Goal: Communication & Community: Answer question/provide support

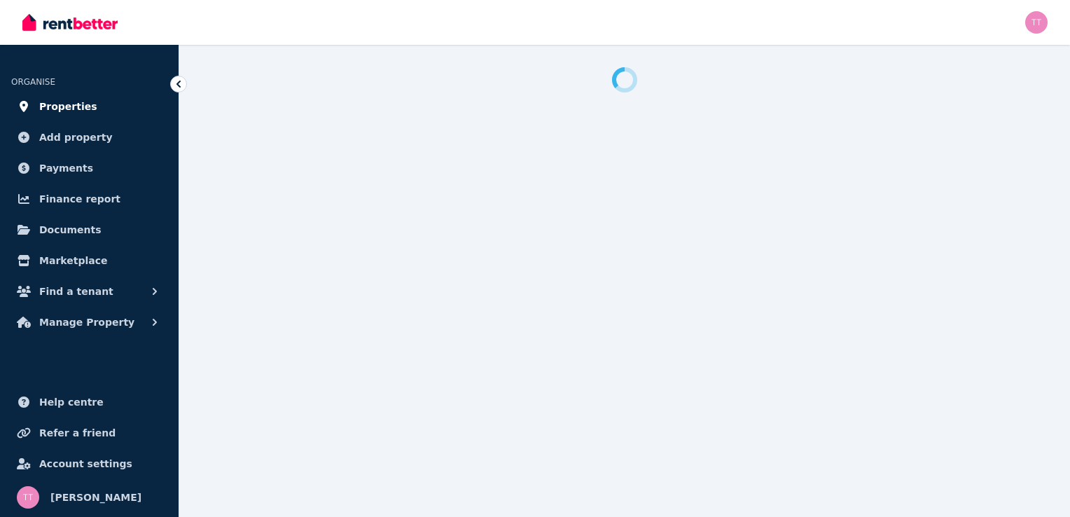
click at [53, 104] on span "Properties" at bounding box center [68, 106] width 58 height 17
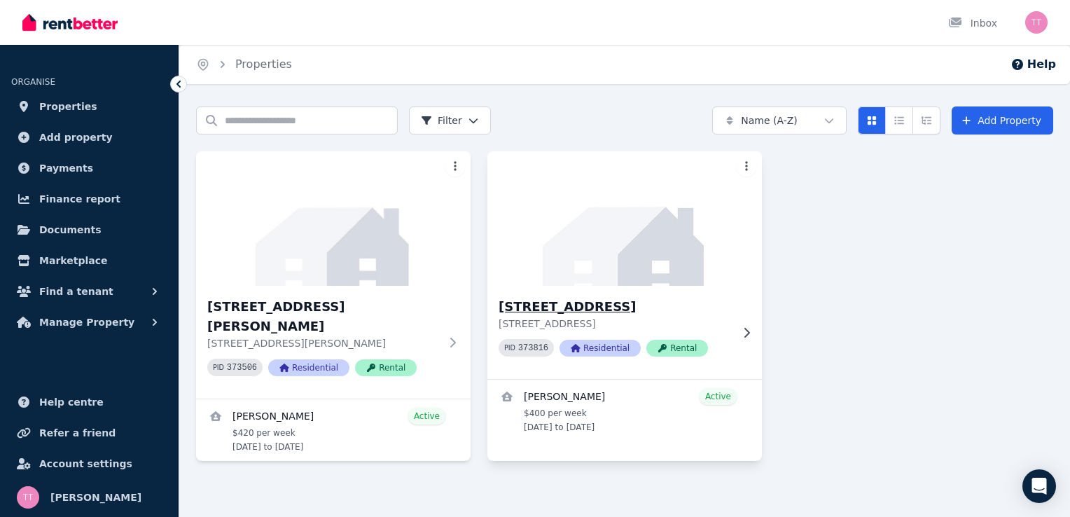
click at [612, 303] on h3 "[STREET_ADDRESS]" at bounding box center [615, 307] width 233 height 20
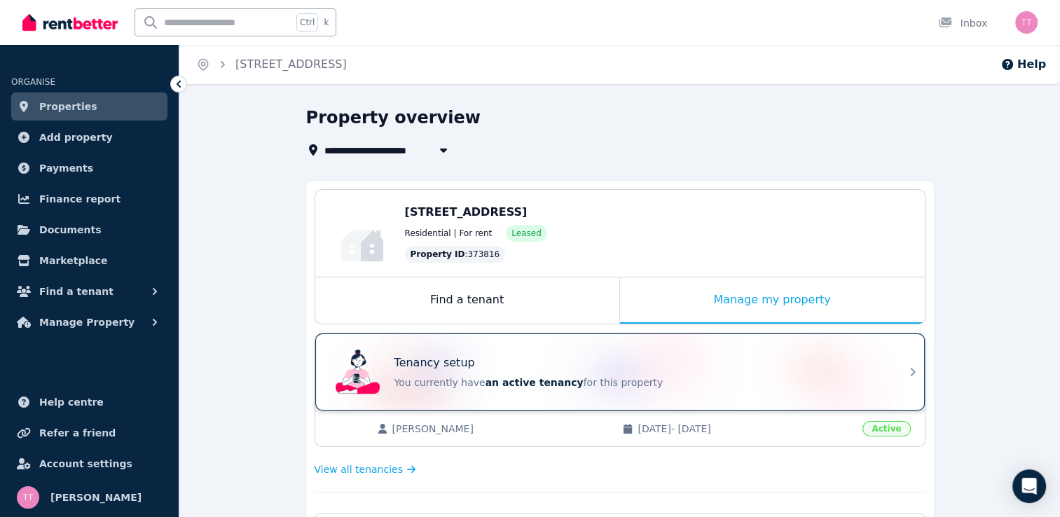
click at [527, 385] on span "an active tenancy" at bounding box center [534, 382] width 98 height 11
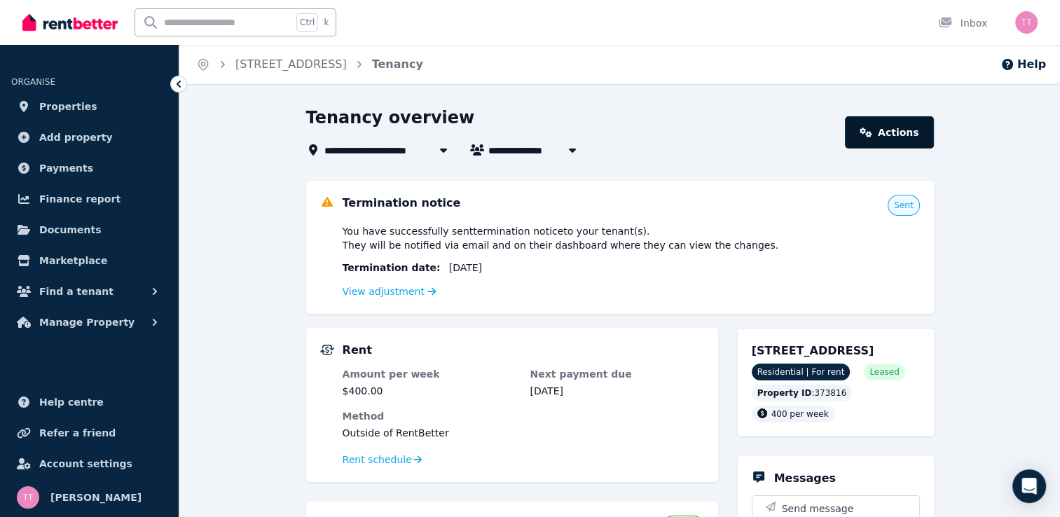
click at [901, 137] on link "Actions" at bounding box center [889, 132] width 88 height 32
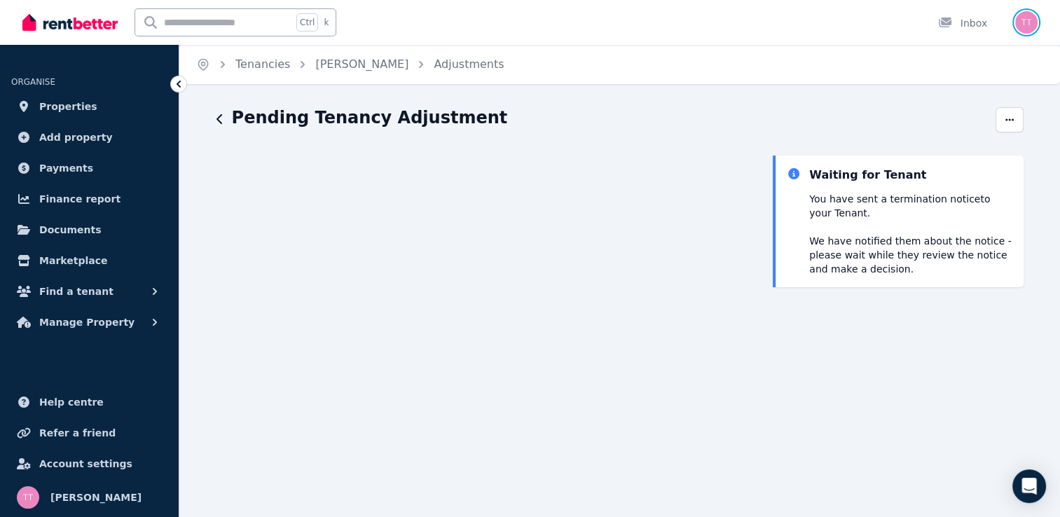
click at [1030, 18] on img "button" at bounding box center [1026, 22] width 22 height 22
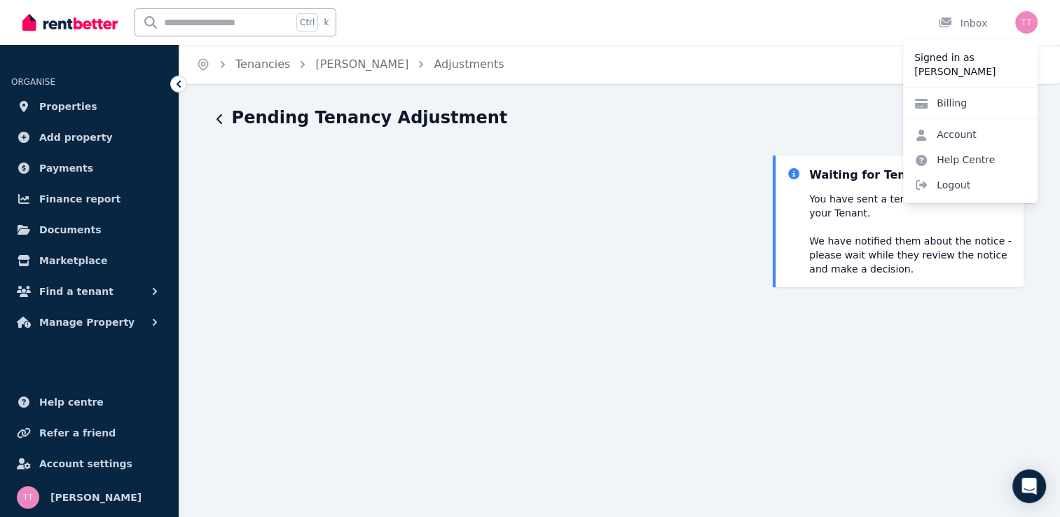
click at [725, 29] on div "Ctrl k Inbox" at bounding box center [505, 22] width 967 height 45
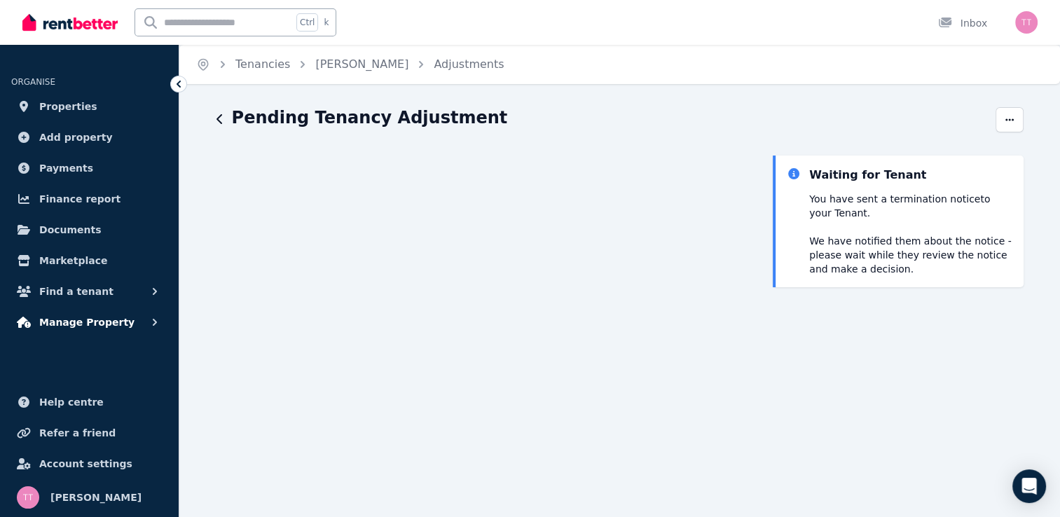
click at [64, 318] on span "Manage Property" at bounding box center [86, 322] width 95 height 17
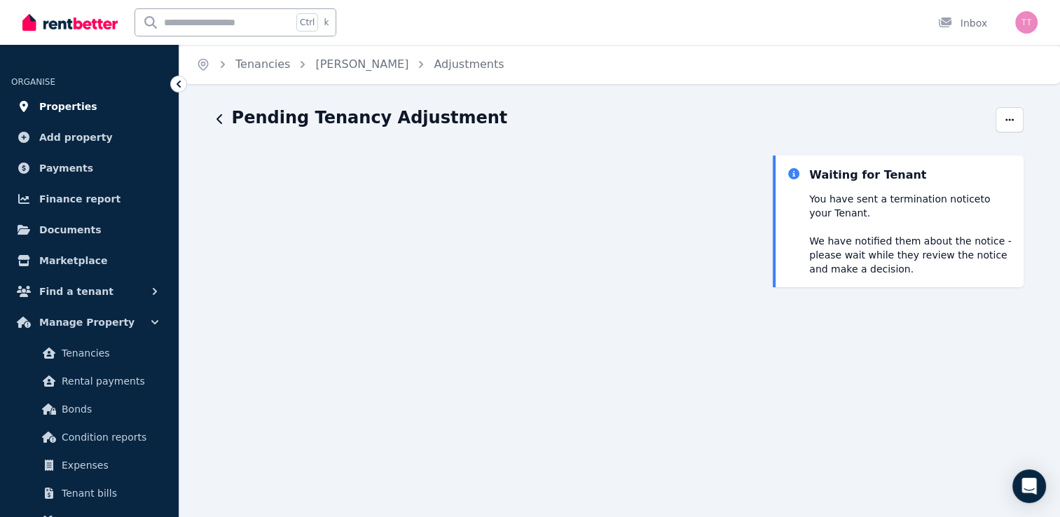
click at [77, 110] on span "Properties" at bounding box center [68, 106] width 58 height 17
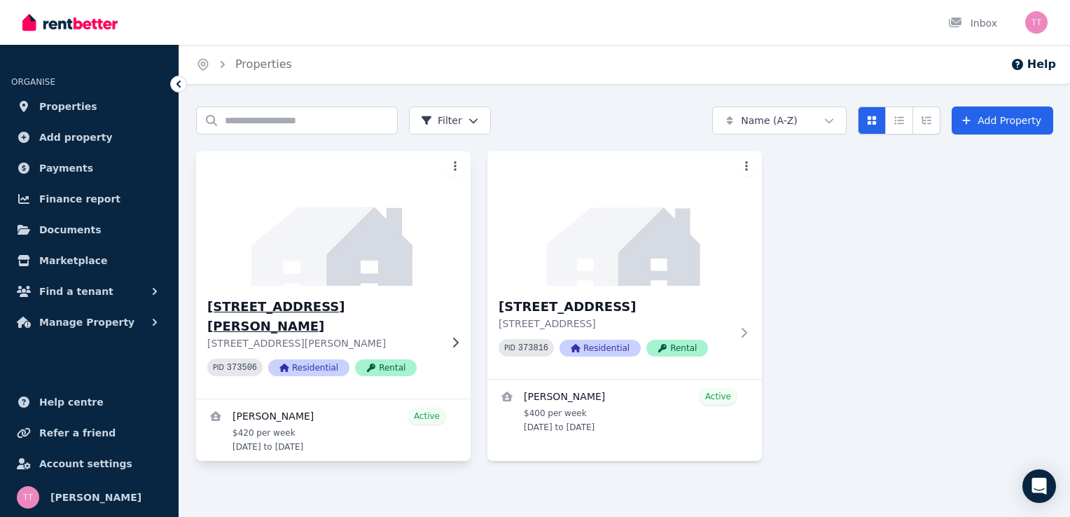
click at [368, 293] on div "56 Weir Rd, Warragamba 56 Weir Rd, Warragamba NSW 2752 PID 373506 Residential R…" at bounding box center [333, 342] width 275 height 113
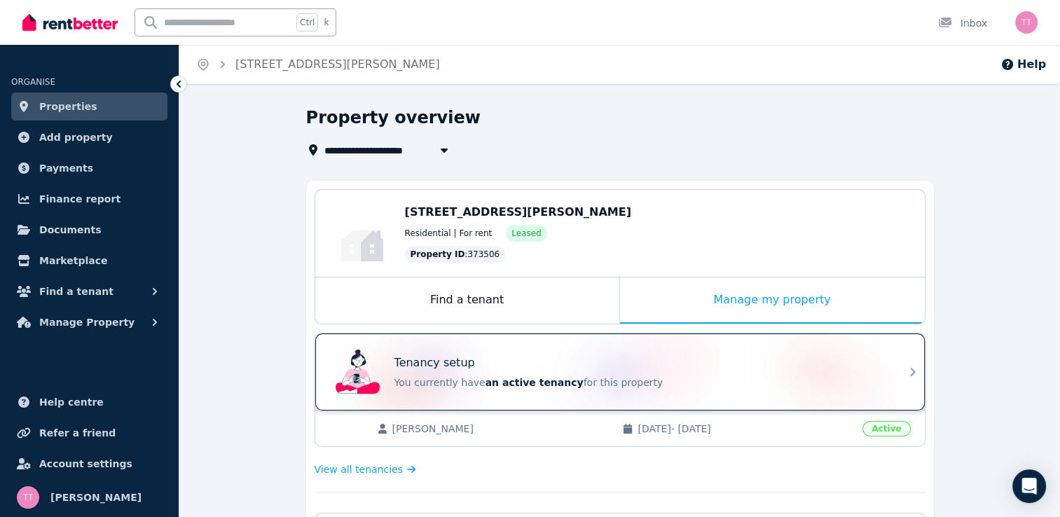
click at [497, 382] on span "an active tenancy" at bounding box center [534, 382] width 98 height 11
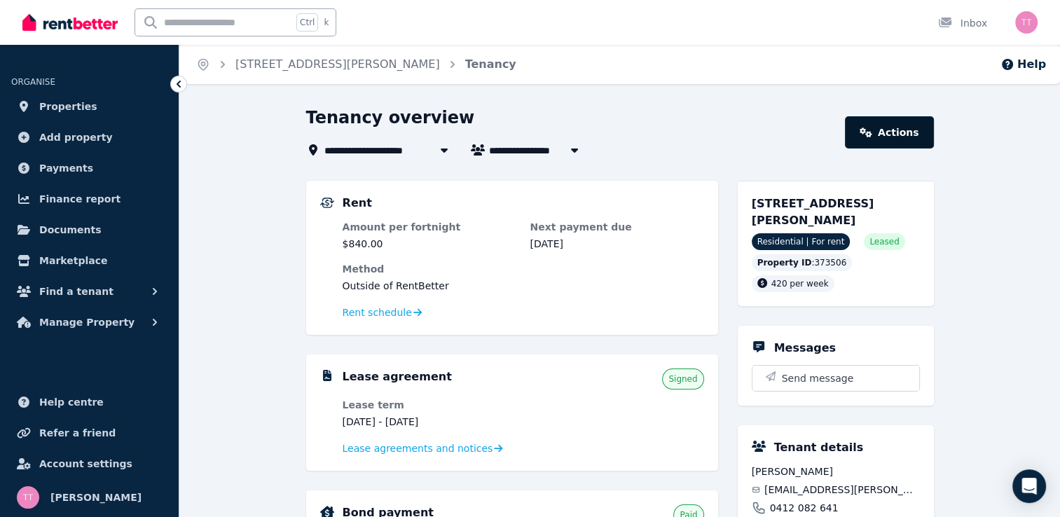
click at [904, 129] on link "Actions" at bounding box center [889, 132] width 88 height 32
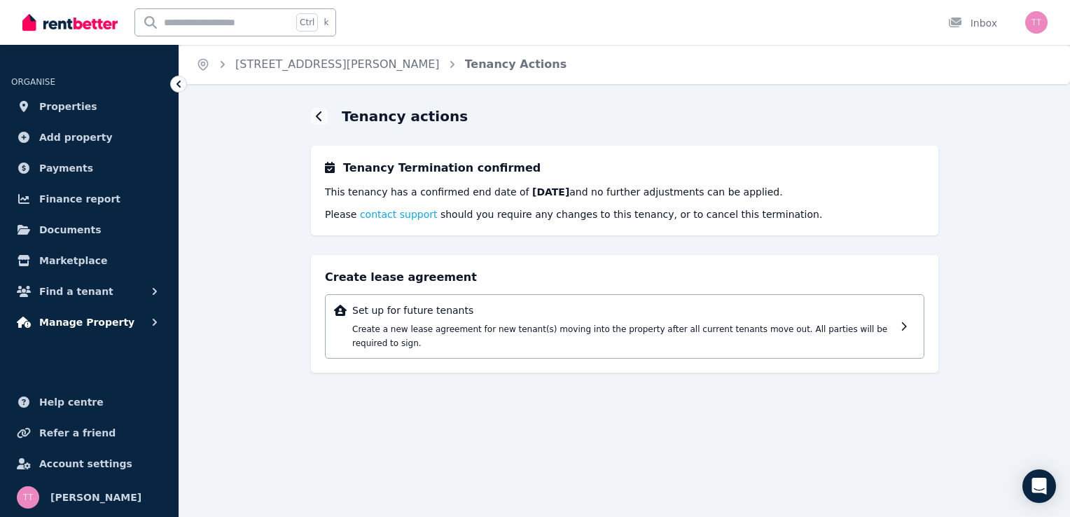
click at [96, 317] on span "Manage Property" at bounding box center [86, 322] width 95 height 17
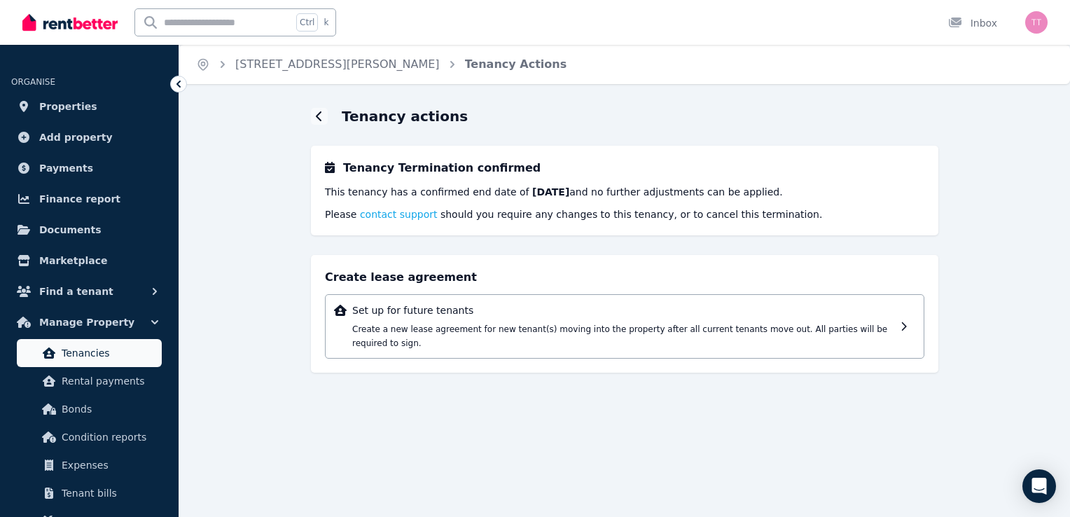
click at [83, 349] on span "Tenancies" at bounding box center [109, 353] width 95 height 17
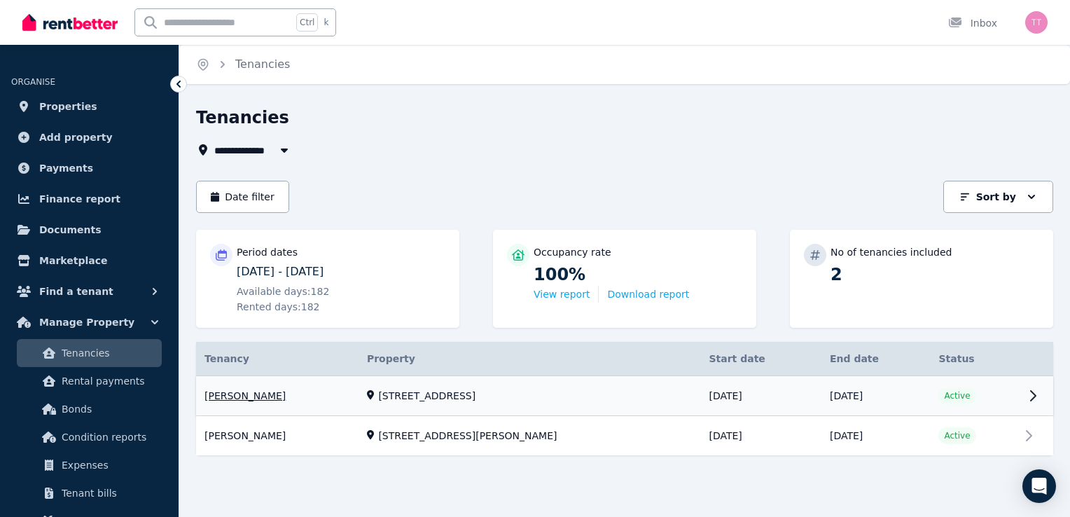
click at [1023, 397] on link "View property details" at bounding box center [624, 396] width 857 height 40
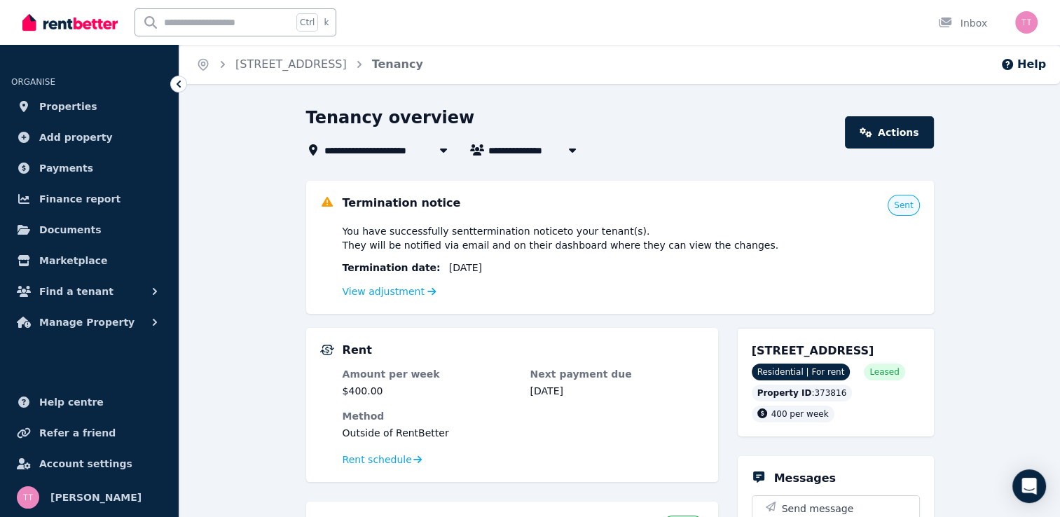
click at [375, 279] on div "You have successfully sent termination notice to your tenant(s) . They will be …" at bounding box center [631, 262] width 577 height 76
click at [394, 293] on link "View adjustment" at bounding box center [390, 291] width 94 height 11
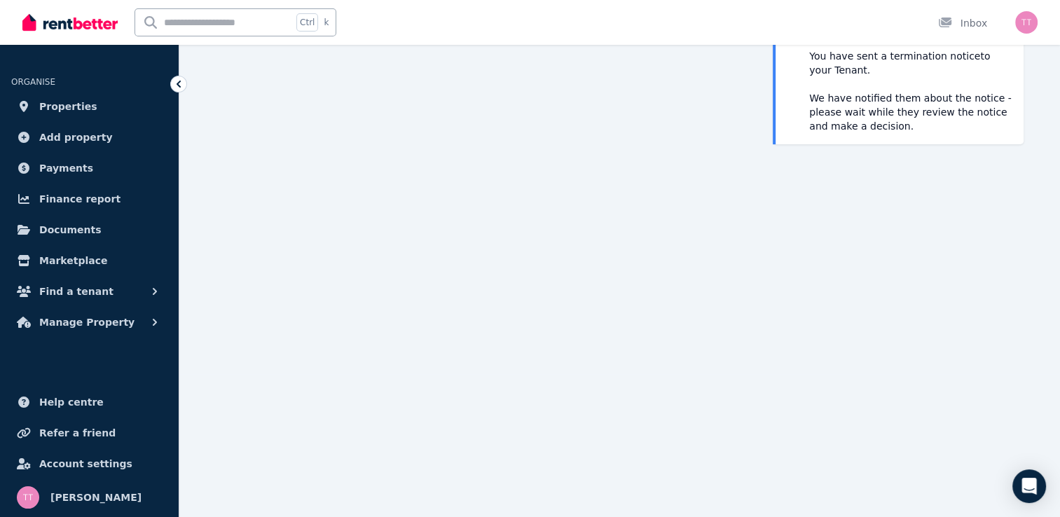
scroll to position [156, 0]
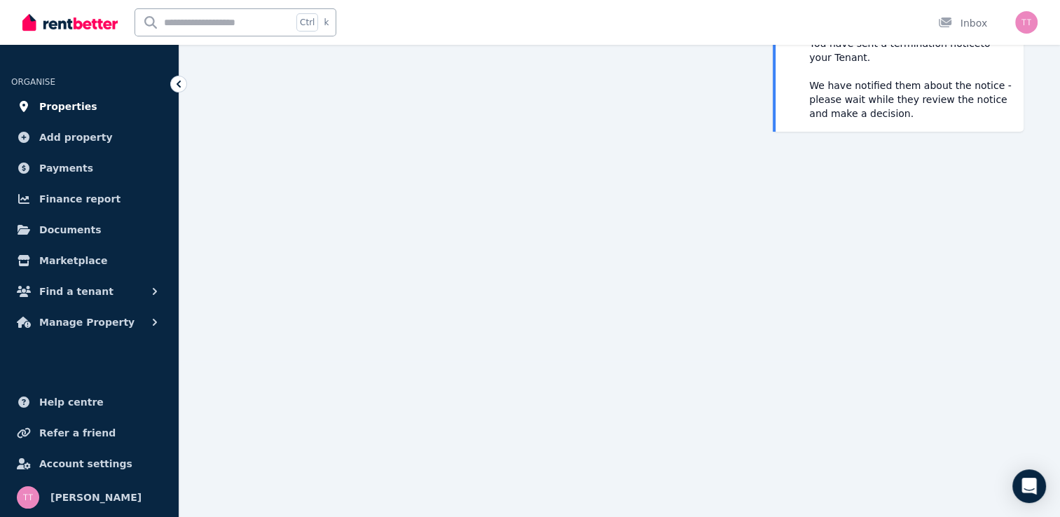
click at [76, 104] on span "Properties" at bounding box center [68, 106] width 58 height 17
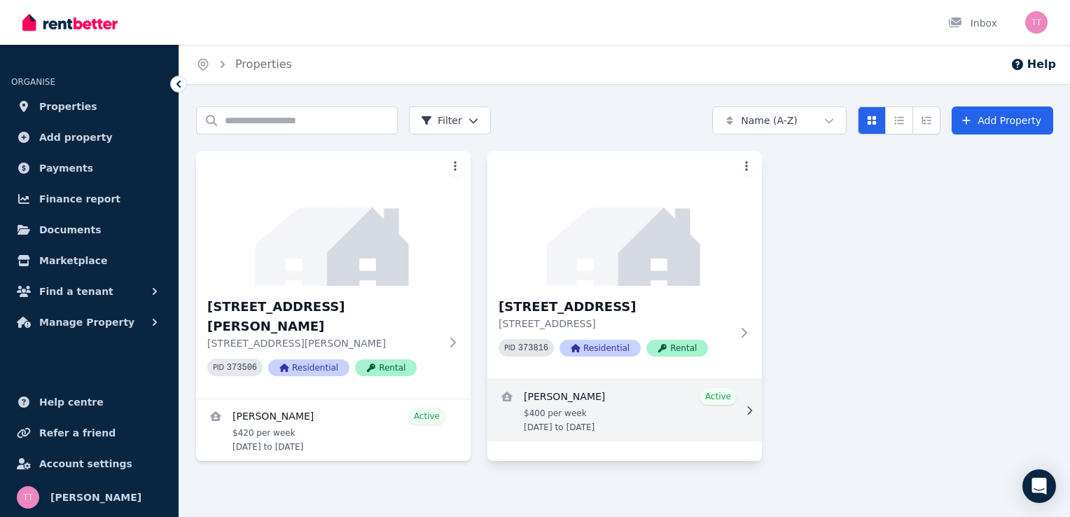
click at [720, 394] on link "View details for Desrae Cranston" at bounding box center [625, 411] width 275 height 62
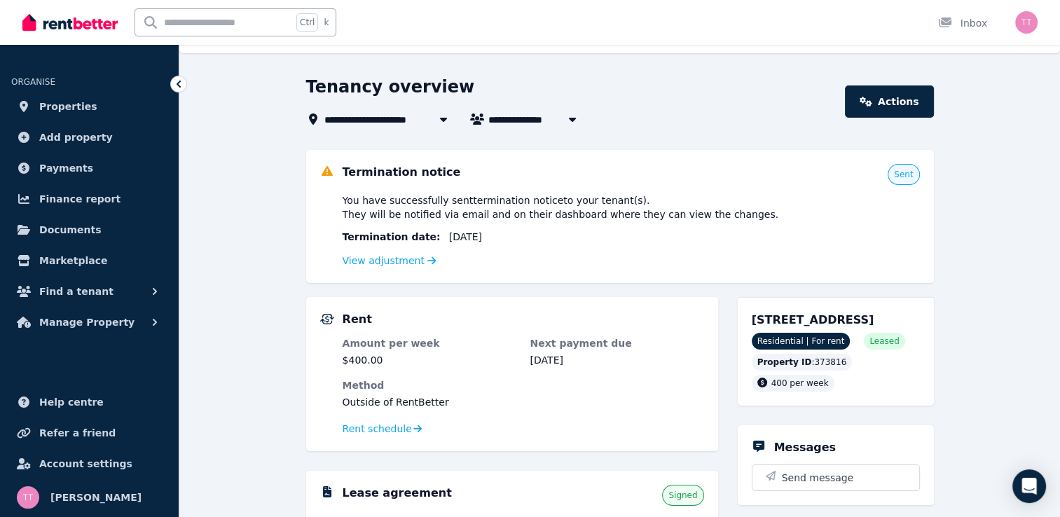
scroll to position [15, 0]
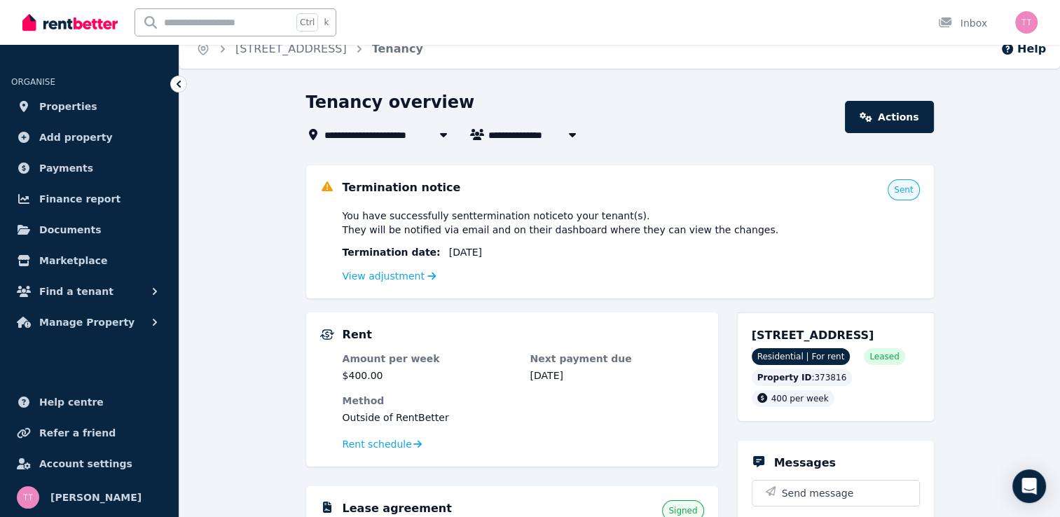
click at [605, 398] on dt "Method" at bounding box center [523, 401] width 361 height 14
click at [382, 444] on span "Rent schedule" at bounding box center [377, 444] width 69 height 14
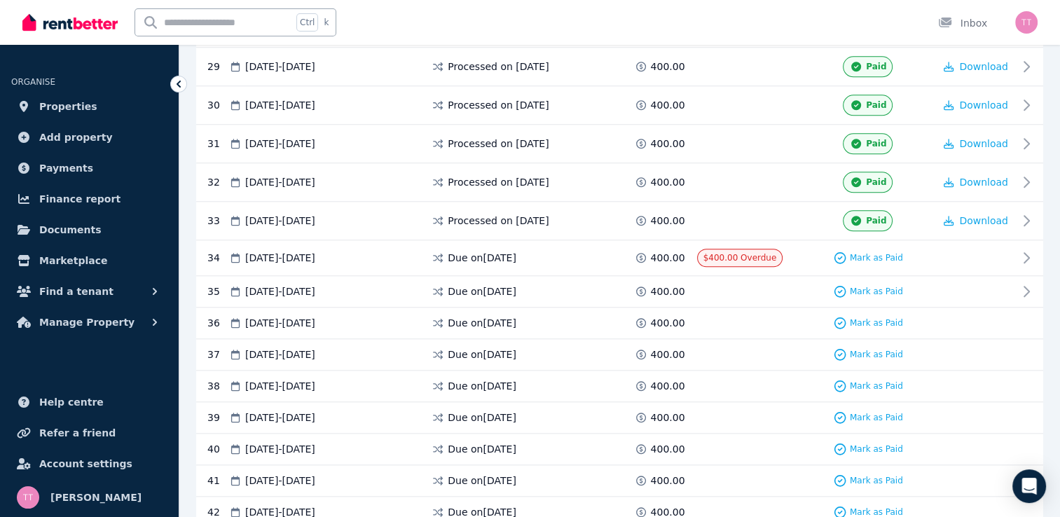
scroll to position [1379, 0]
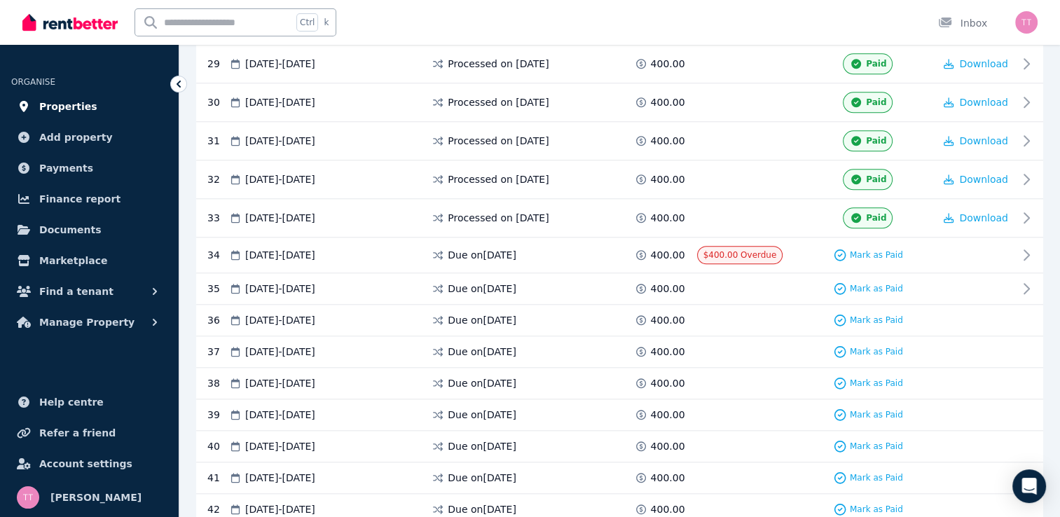
click at [81, 106] on span "Properties" at bounding box center [68, 106] width 58 height 17
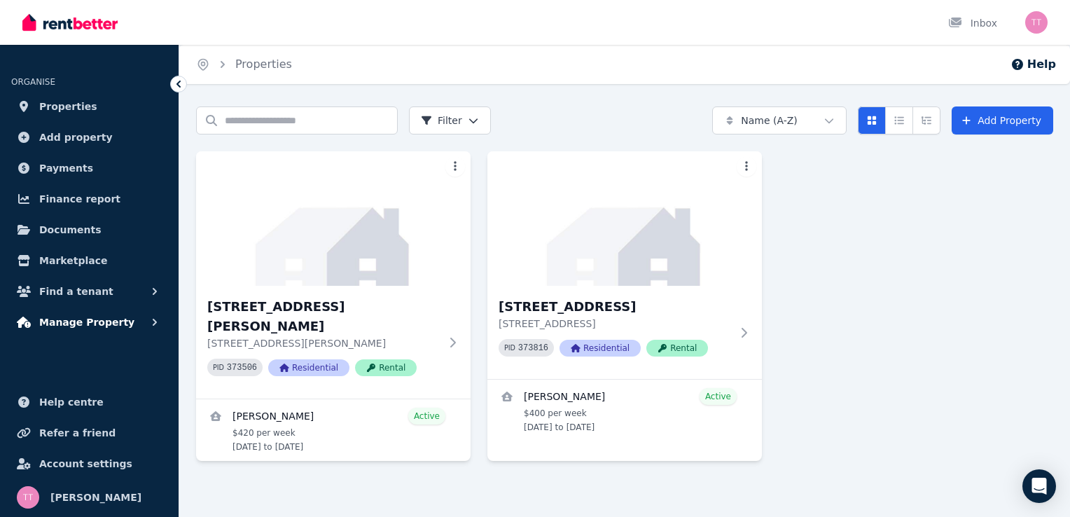
click at [79, 326] on span "Manage Property" at bounding box center [86, 322] width 95 height 17
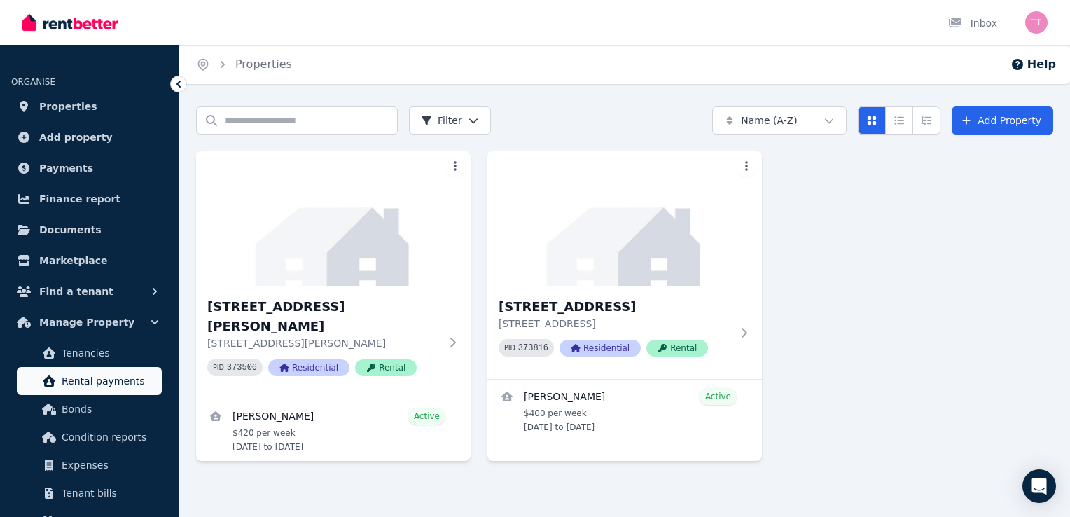
click at [111, 385] on span "Rental payments" at bounding box center [109, 381] width 95 height 17
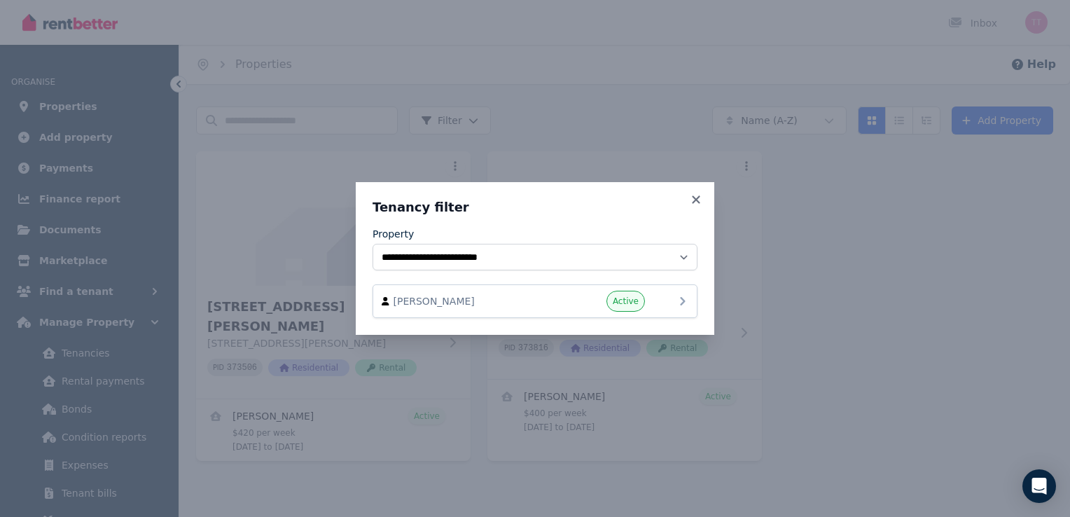
click at [626, 305] on span "Active" at bounding box center [626, 301] width 26 height 11
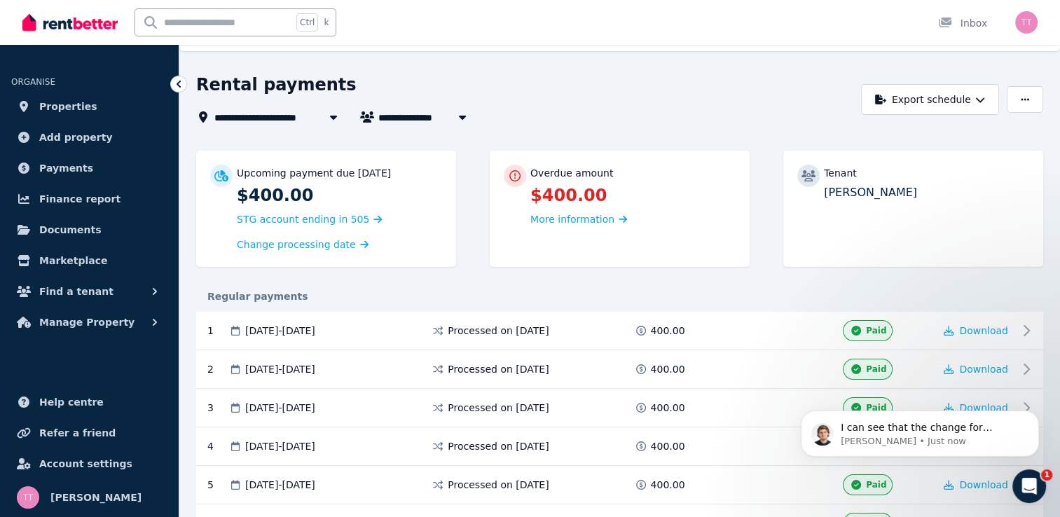
click at [758, 203] on div "Upcoming payment due [DATE] $400.00 STG account ending in 505 Change processing…" at bounding box center [619, 216] width 847 height 130
click at [743, 120] on div "**********" at bounding box center [524, 117] width 657 height 17
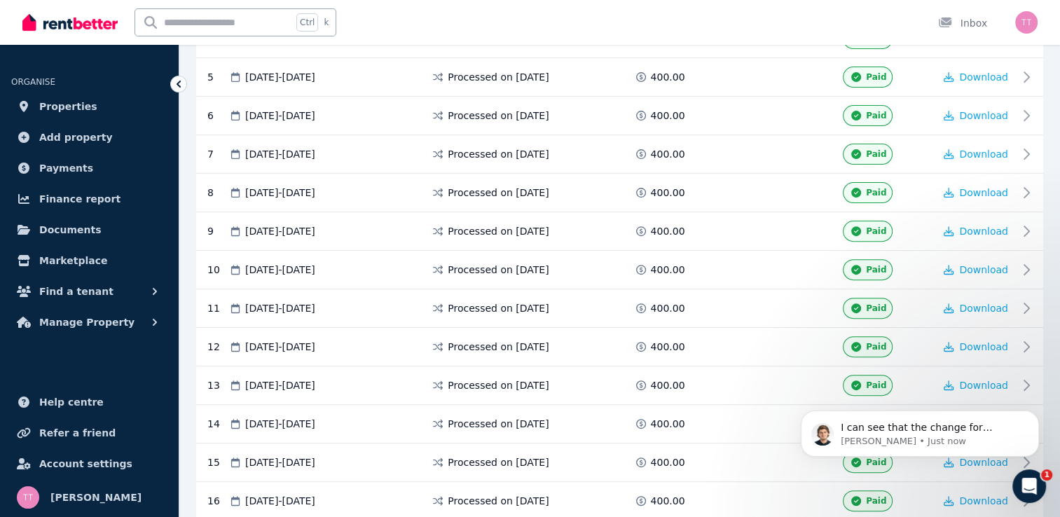
scroll to position [454, 0]
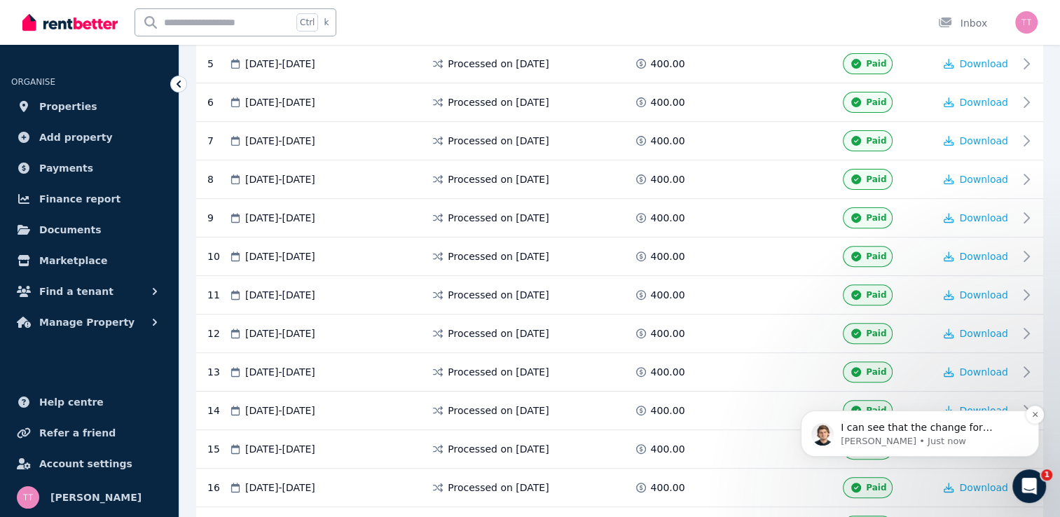
click at [907, 446] on p "[PERSON_NAME] • Just now" at bounding box center [931, 441] width 181 height 13
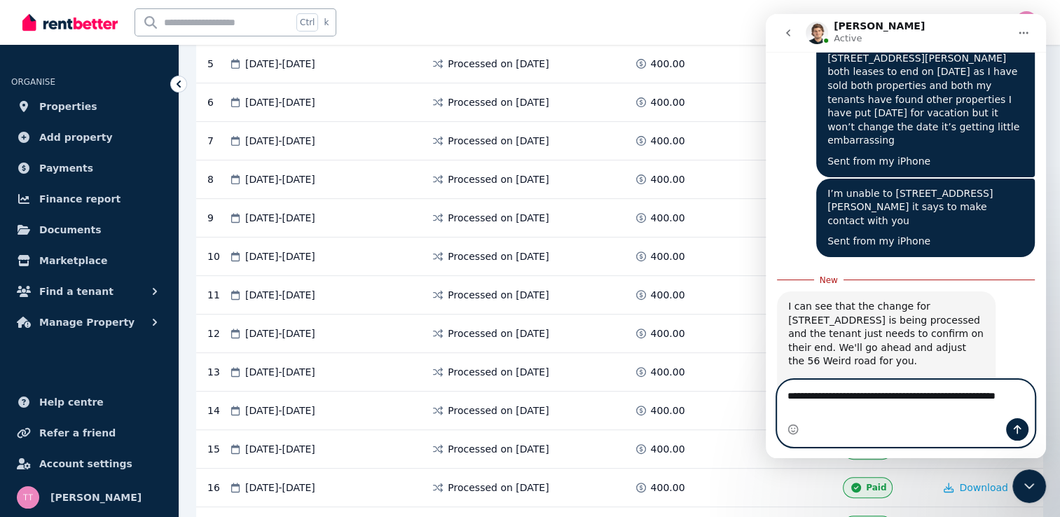
scroll to position [893, 0]
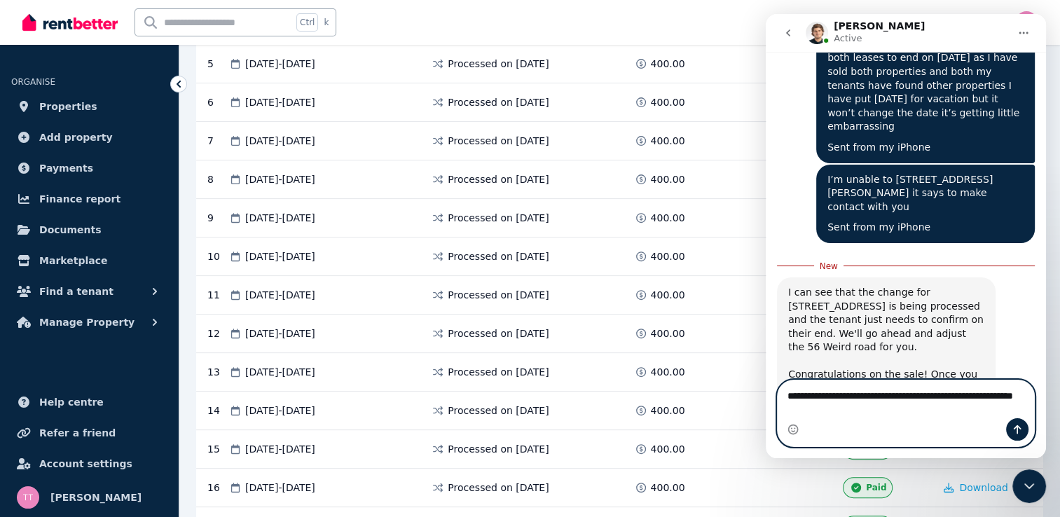
type textarea "**********"
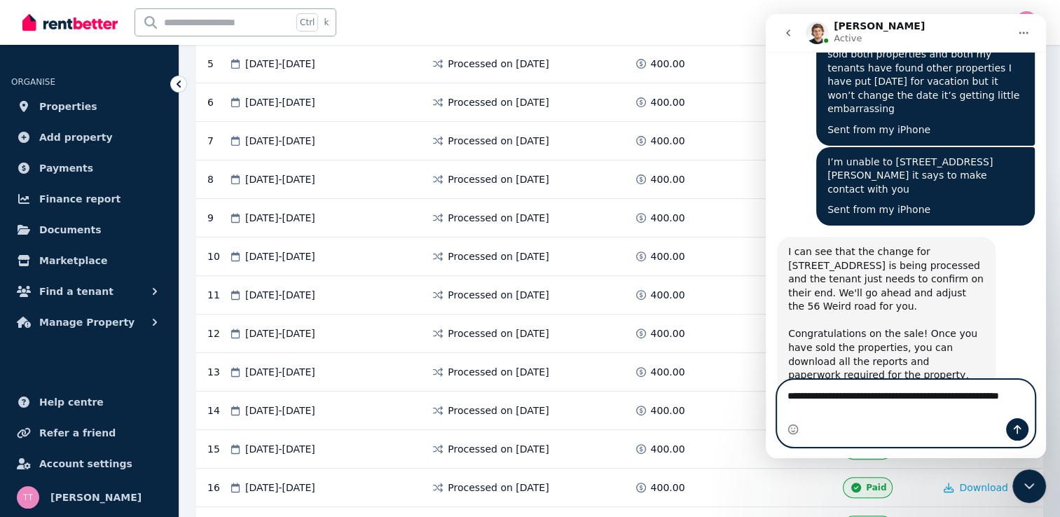
scroll to position [925, 0]
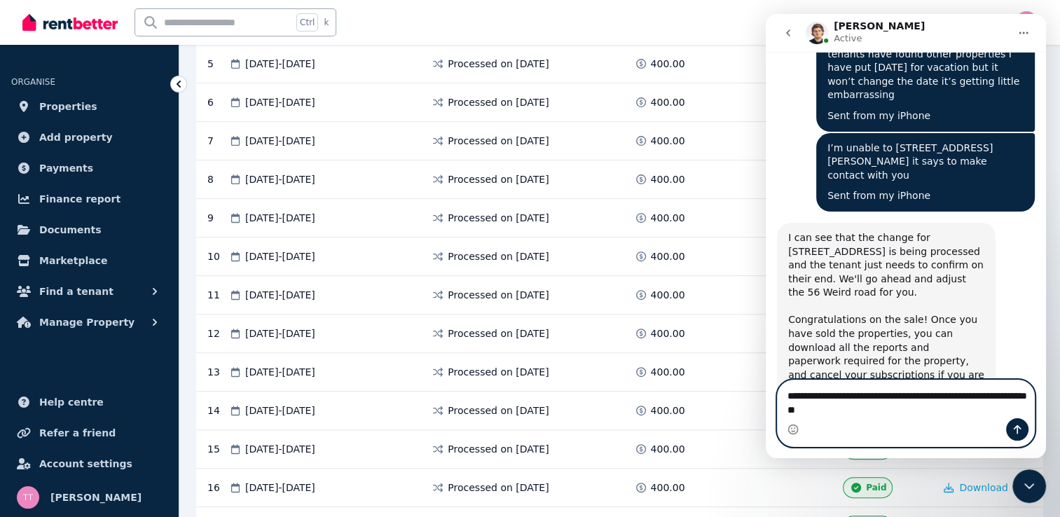
type textarea "**********"
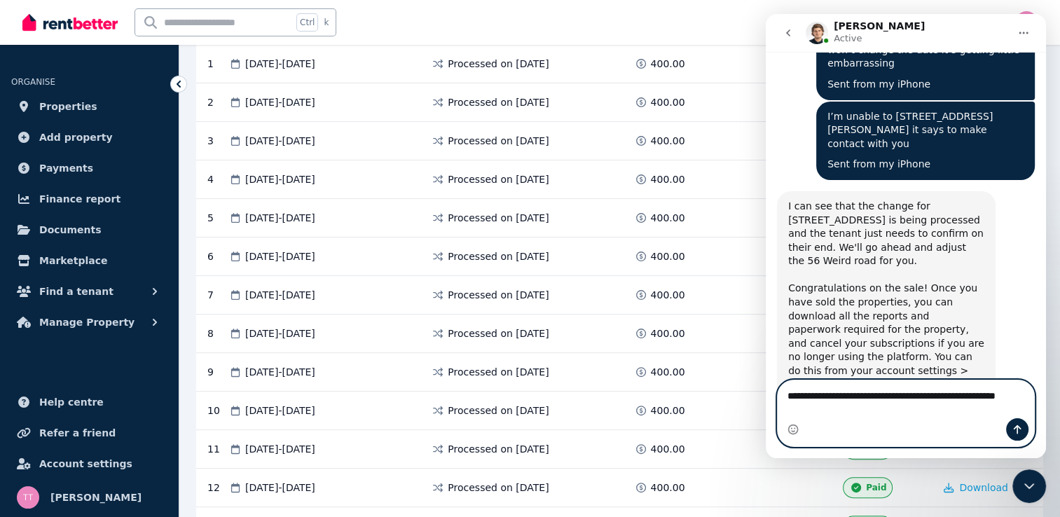
scroll to position [971, 0]
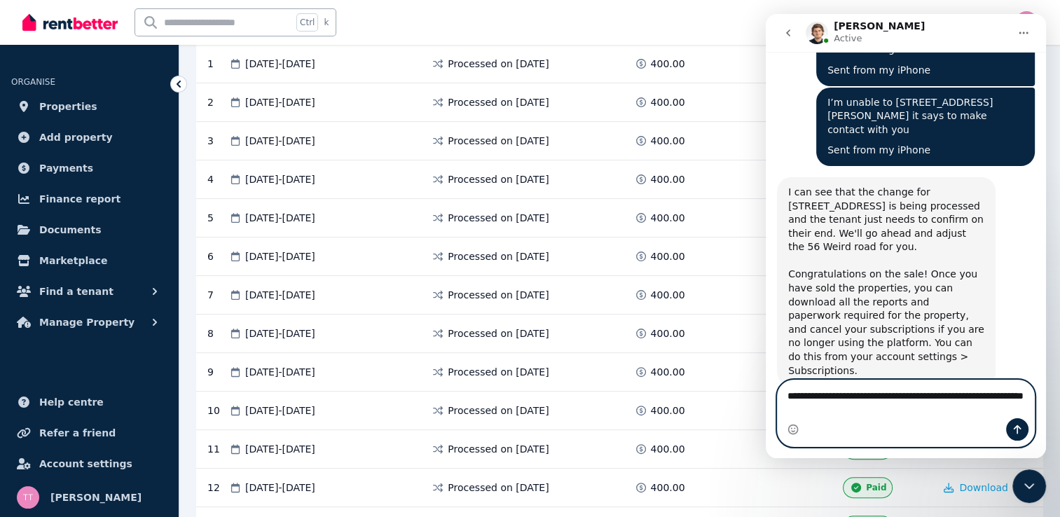
type textarea "**********"
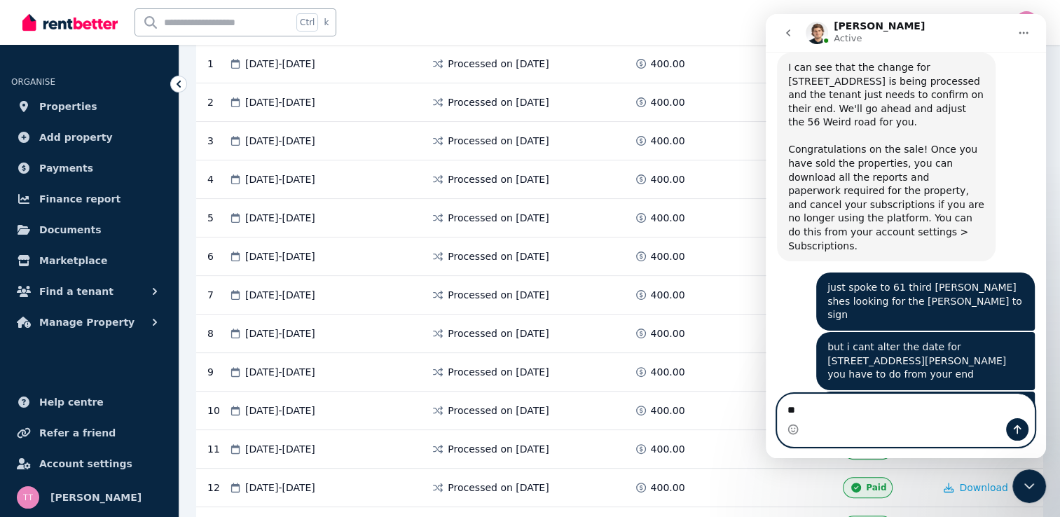
scroll to position [1098, 0]
type textarea "*"
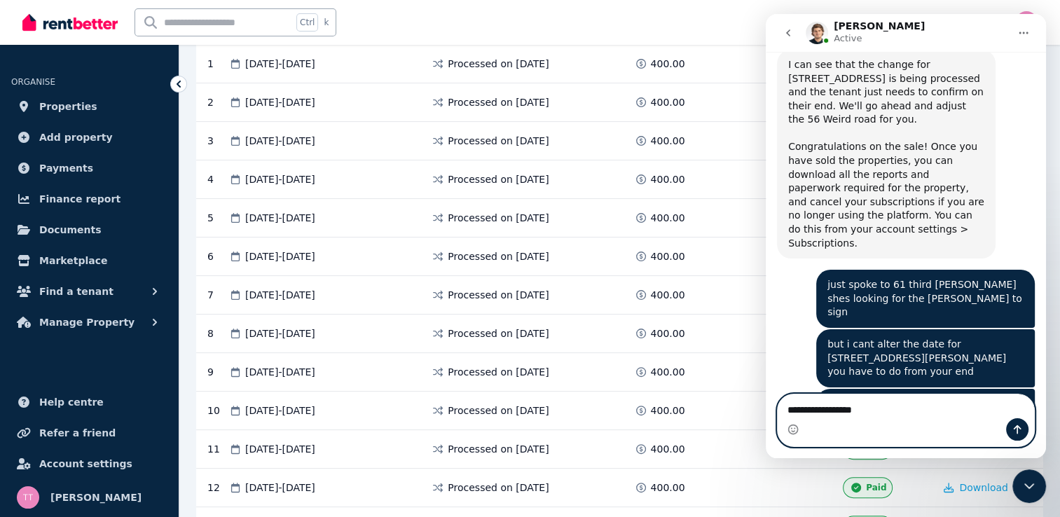
scroll to position [1044, 0]
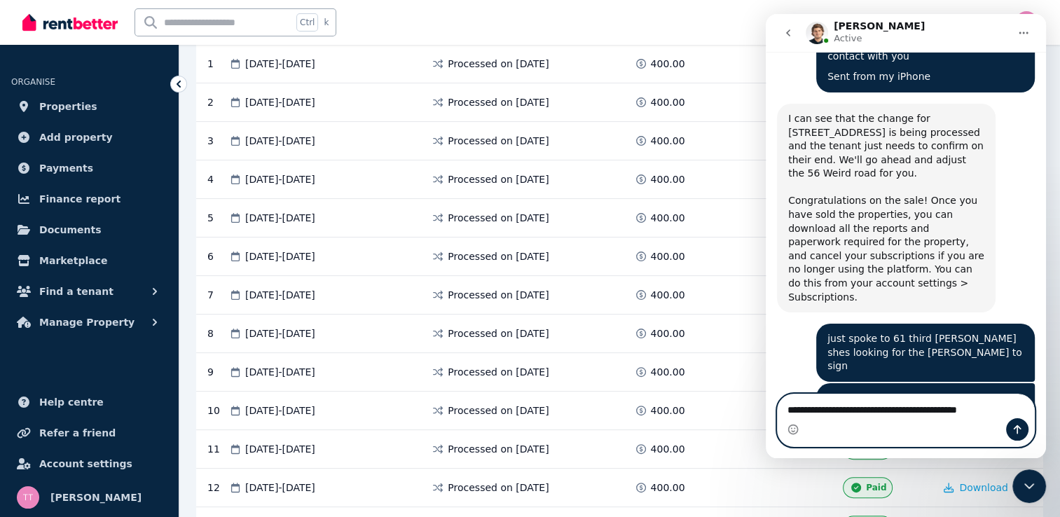
type textarea "**********"
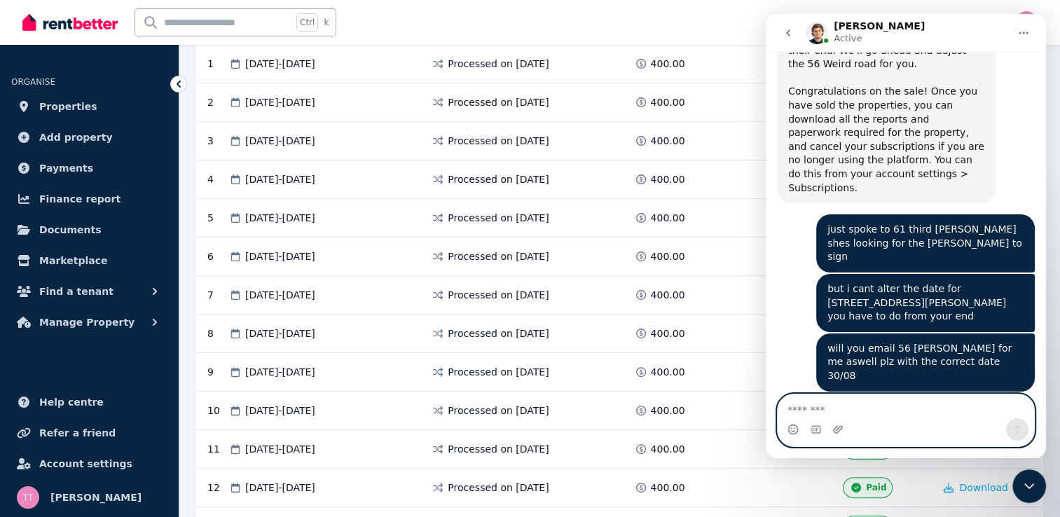
scroll to position [1155, 0]
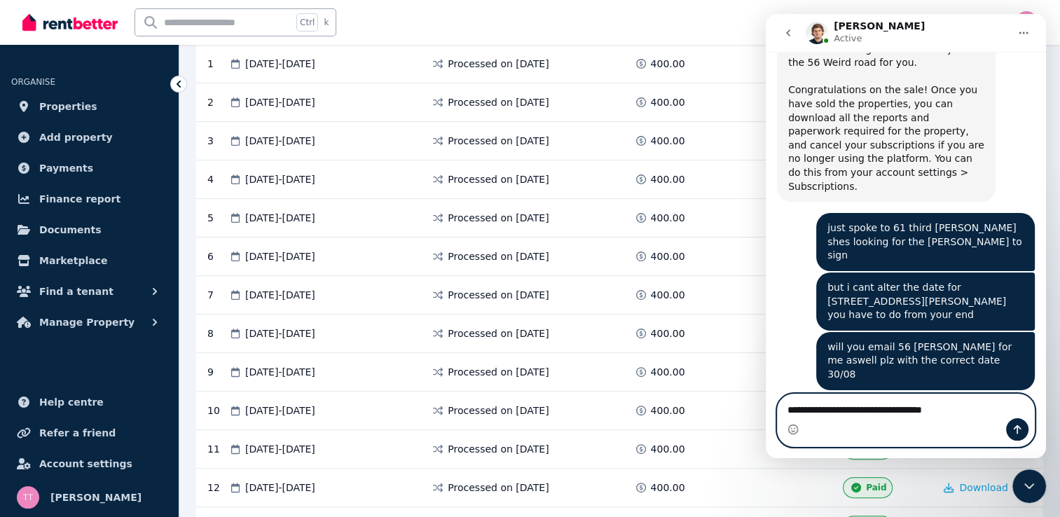
type textarea "**********"
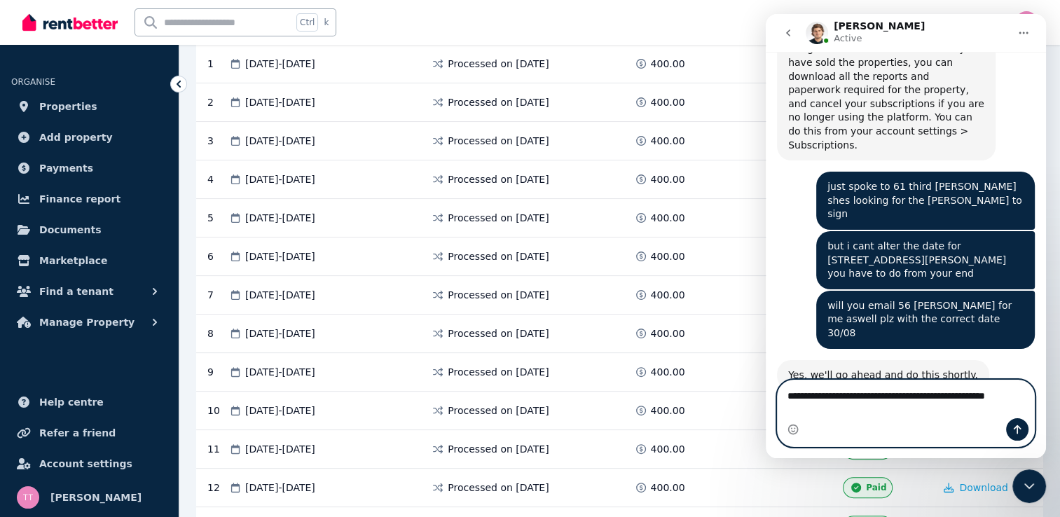
scroll to position [1211, 0]
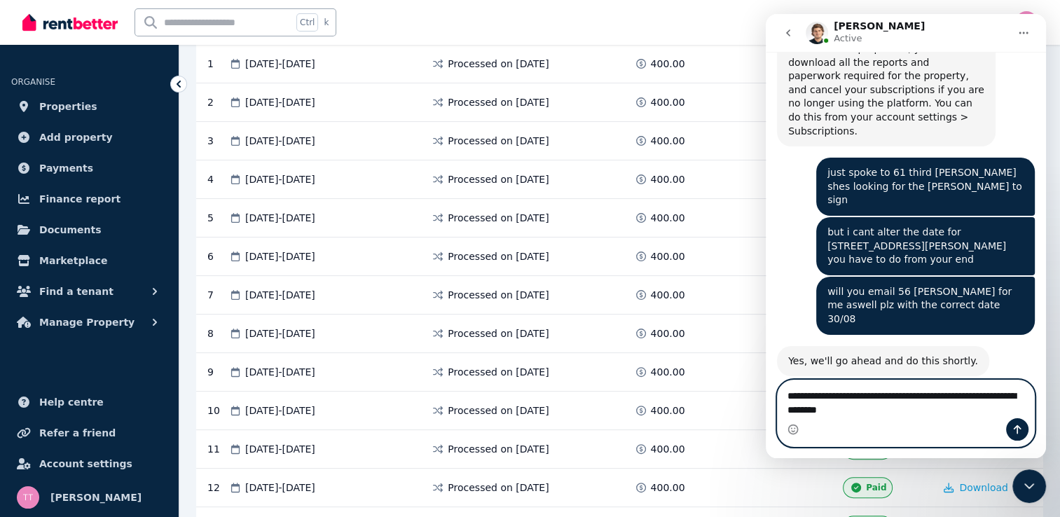
type textarea "**********"
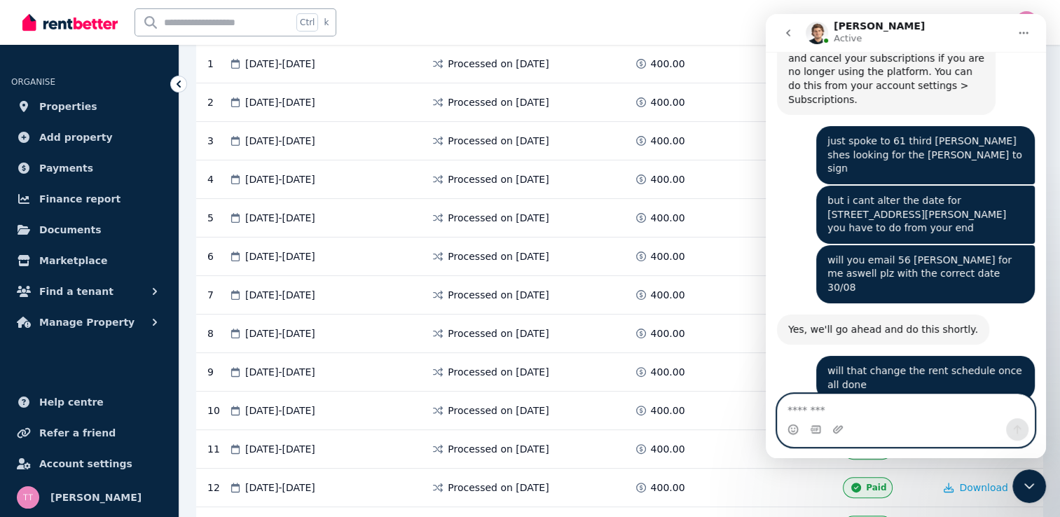
scroll to position [1243, 0]
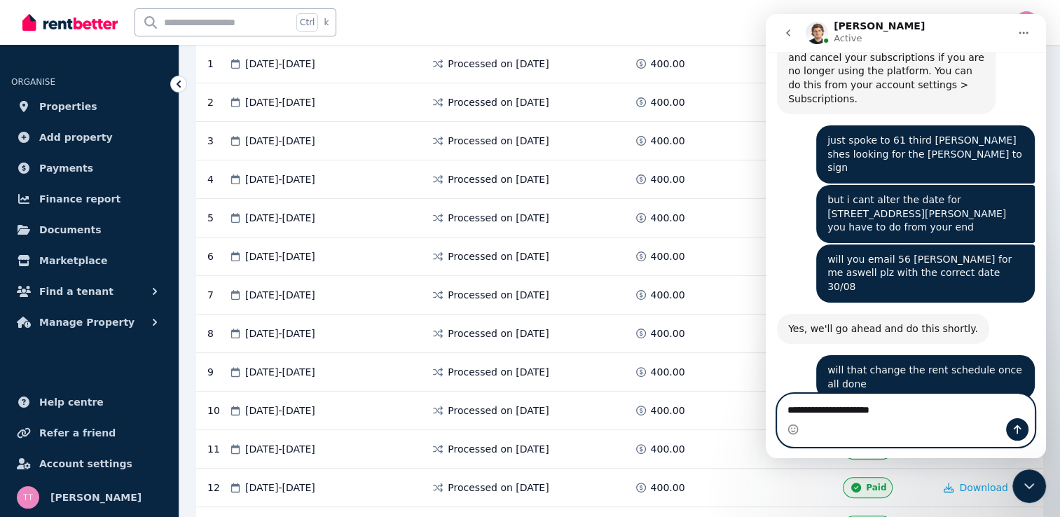
type textarea "**********"
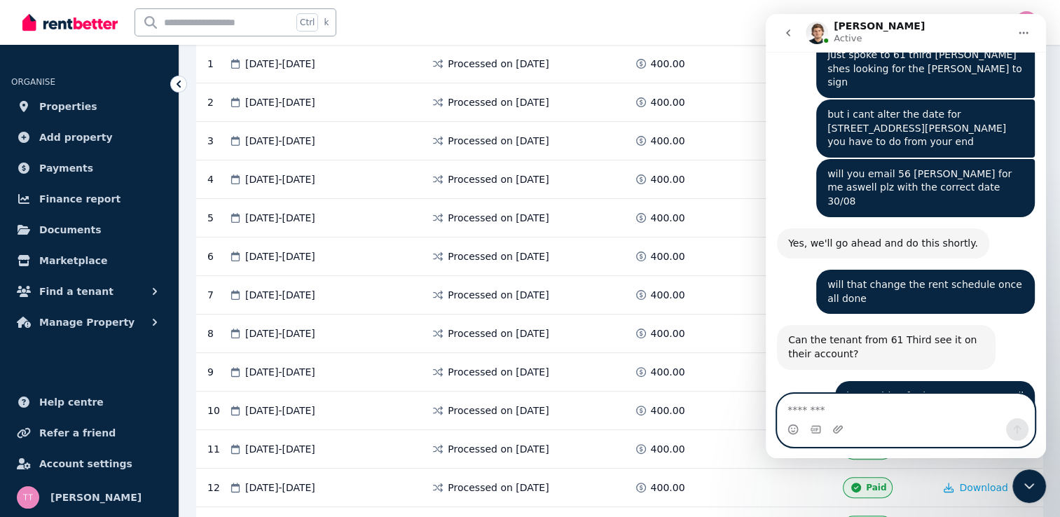
scroll to position [1330, 0]
